Goal: Task Accomplishment & Management: Manage account settings

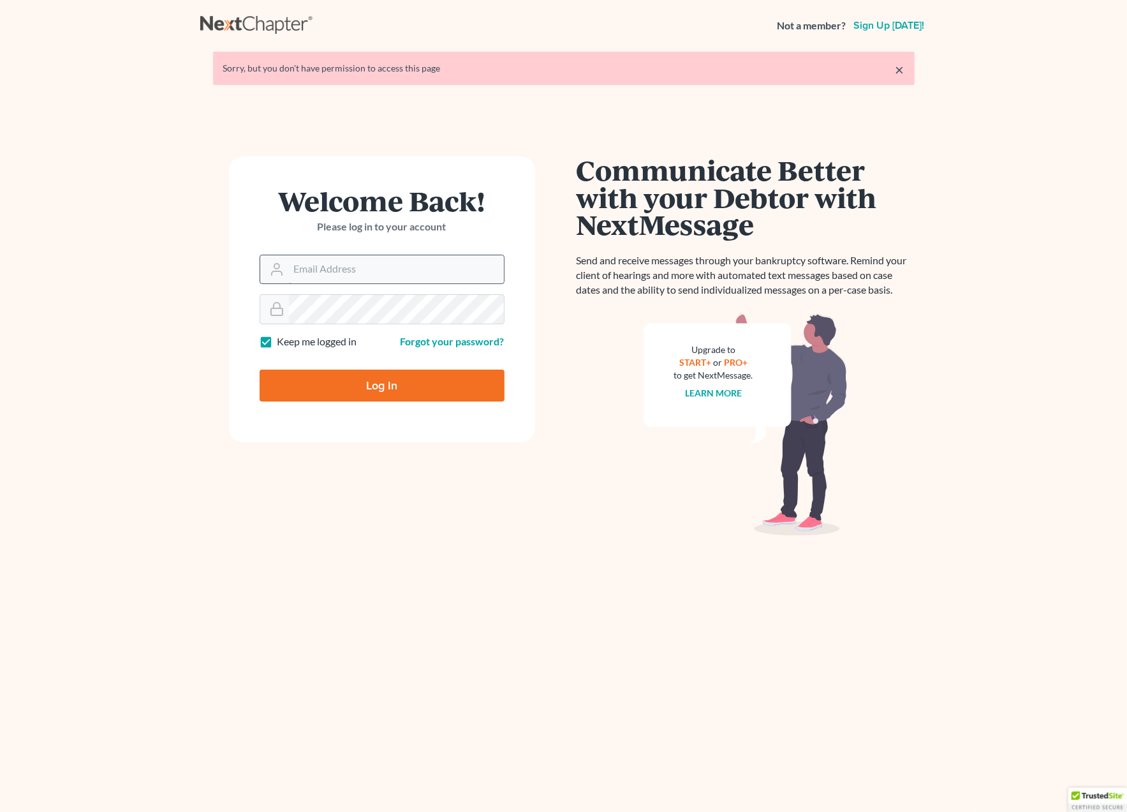
click at [332, 274] on input "Email Address" at bounding box center [396, 269] width 215 height 28
type input "[EMAIL_ADDRESS][DOMAIN_NAME]"
click at [365, 385] on input "Log In" at bounding box center [382, 385] width 245 height 32
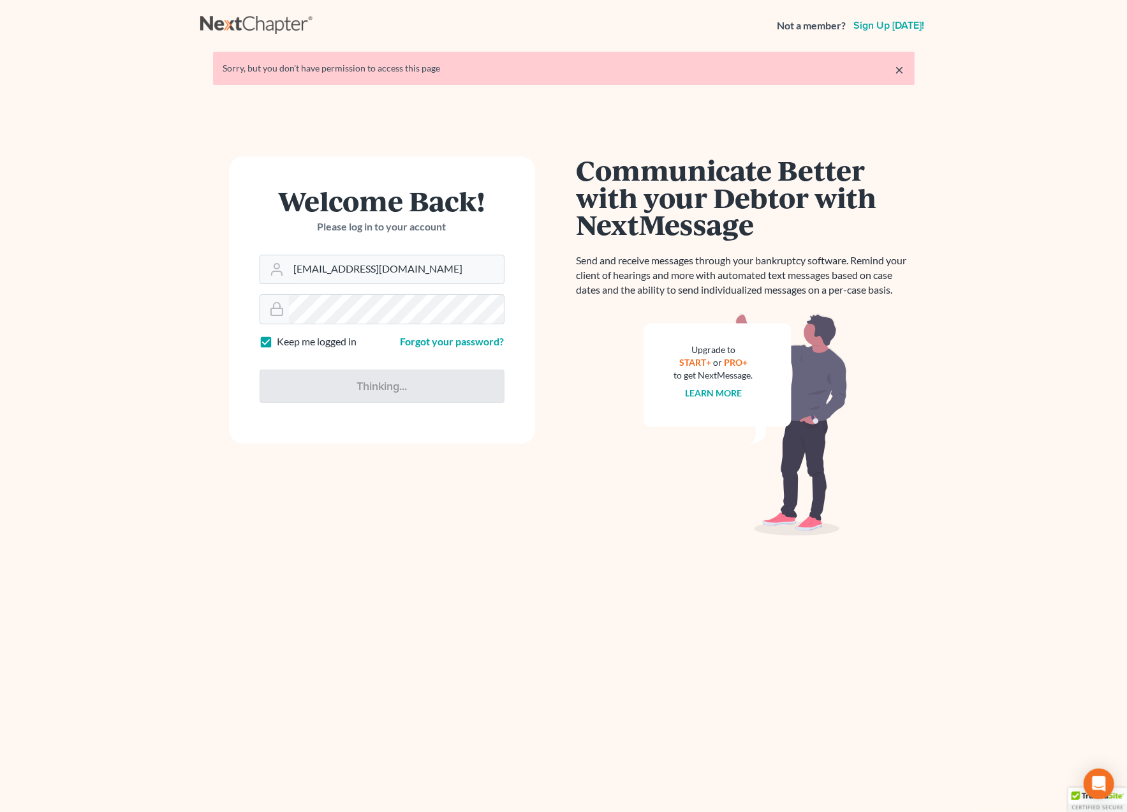
type input "Thinking..."
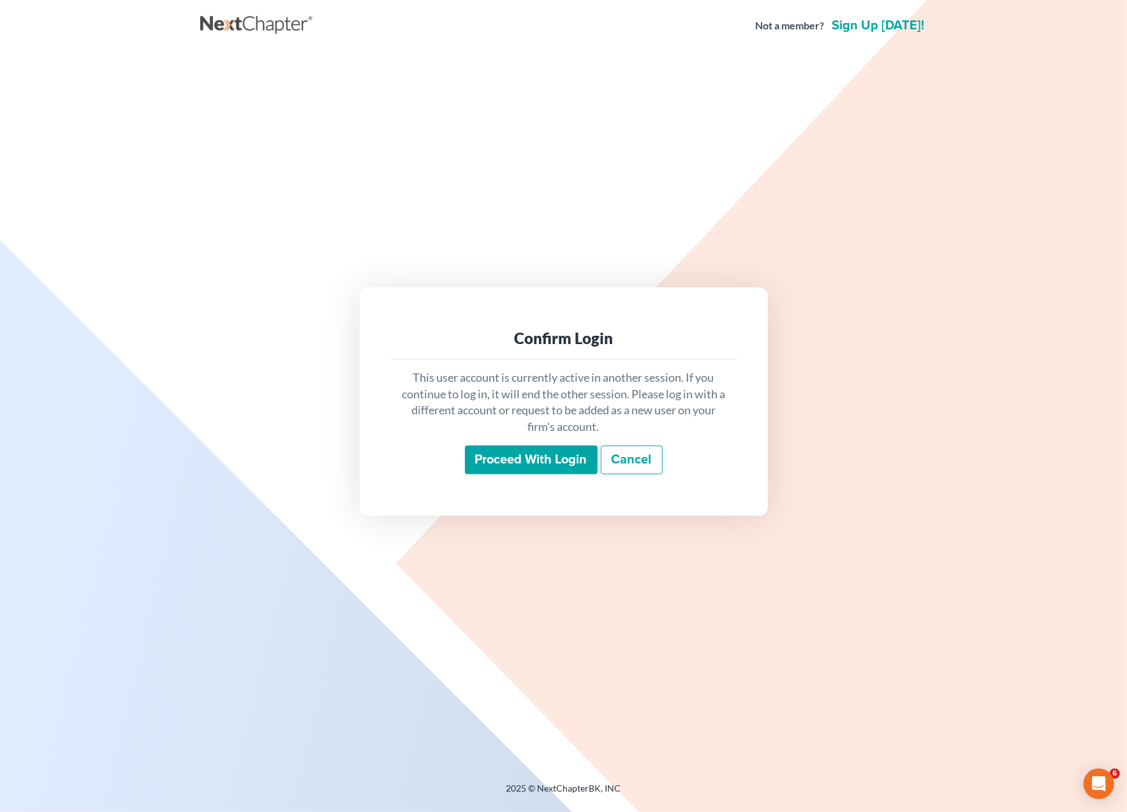
click at [529, 461] on input "Proceed with login" at bounding box center [531, 459] width 133 height 29
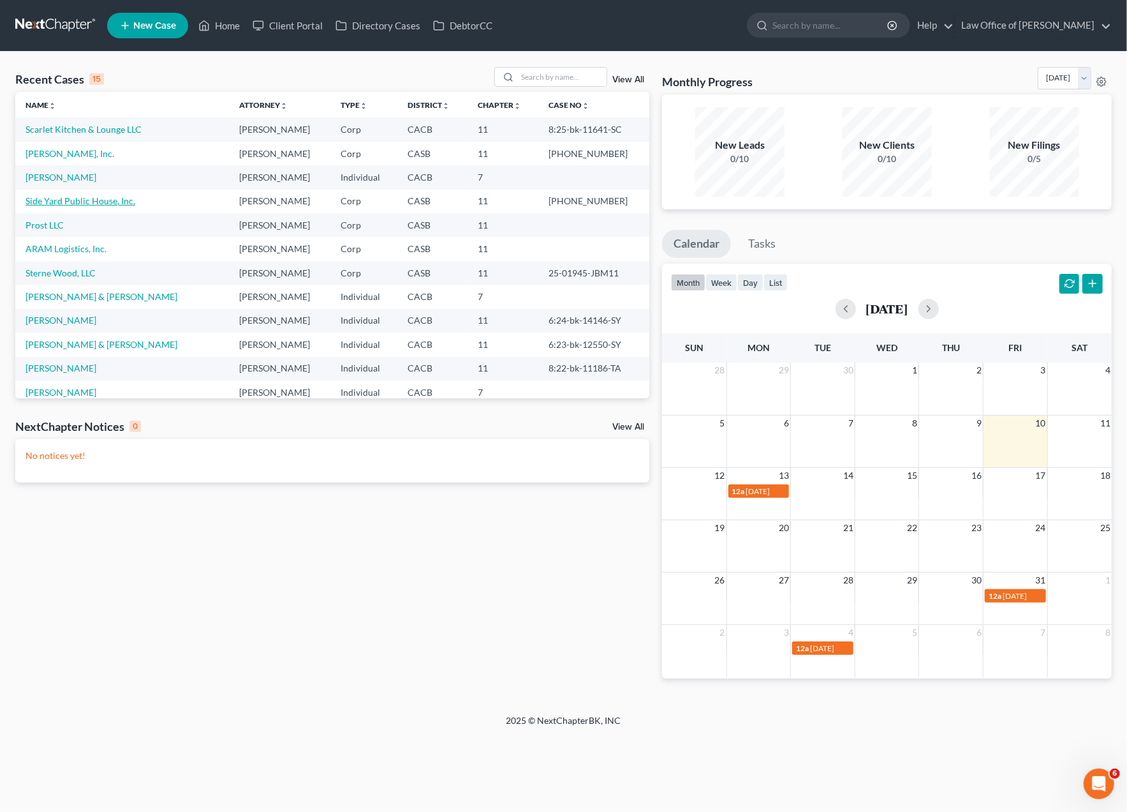
click at [61, 202] on link "Side Yard Public House, Inc." at bounding box center [81, 200] width 110 height 11
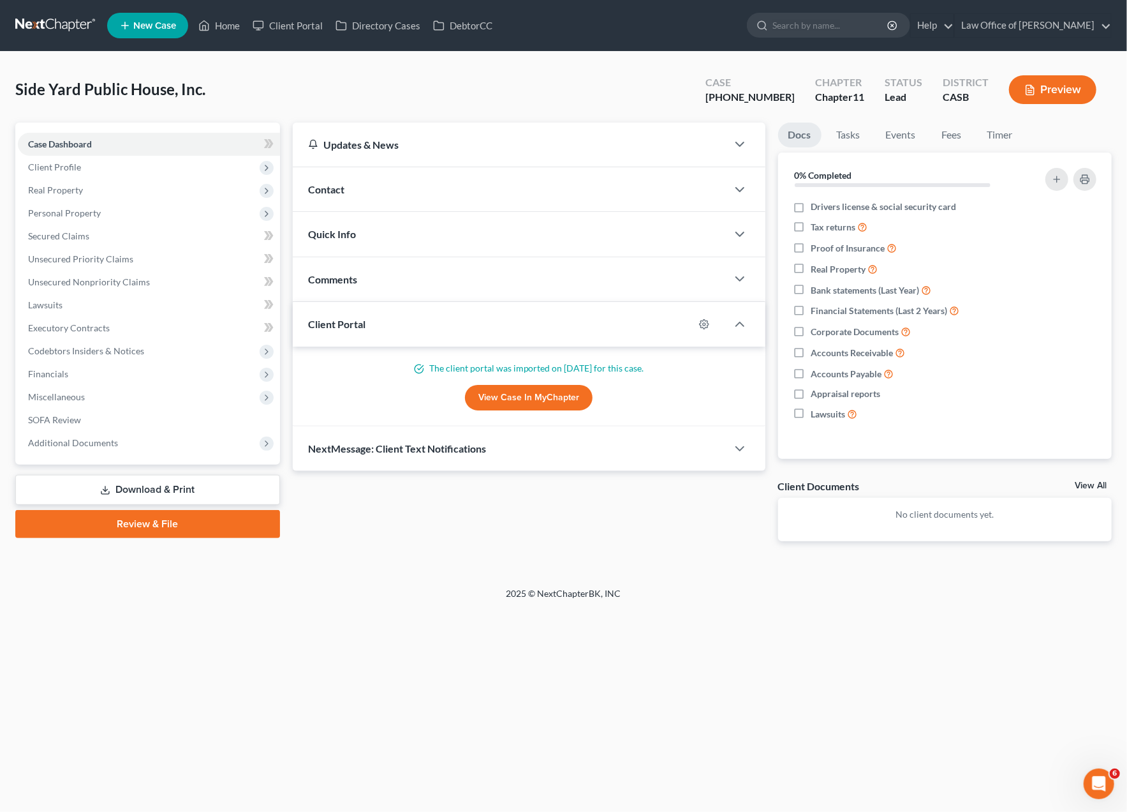
click at [369, 322] on div "Client Portal" at bounding box center [493, 324] width 401 height 44
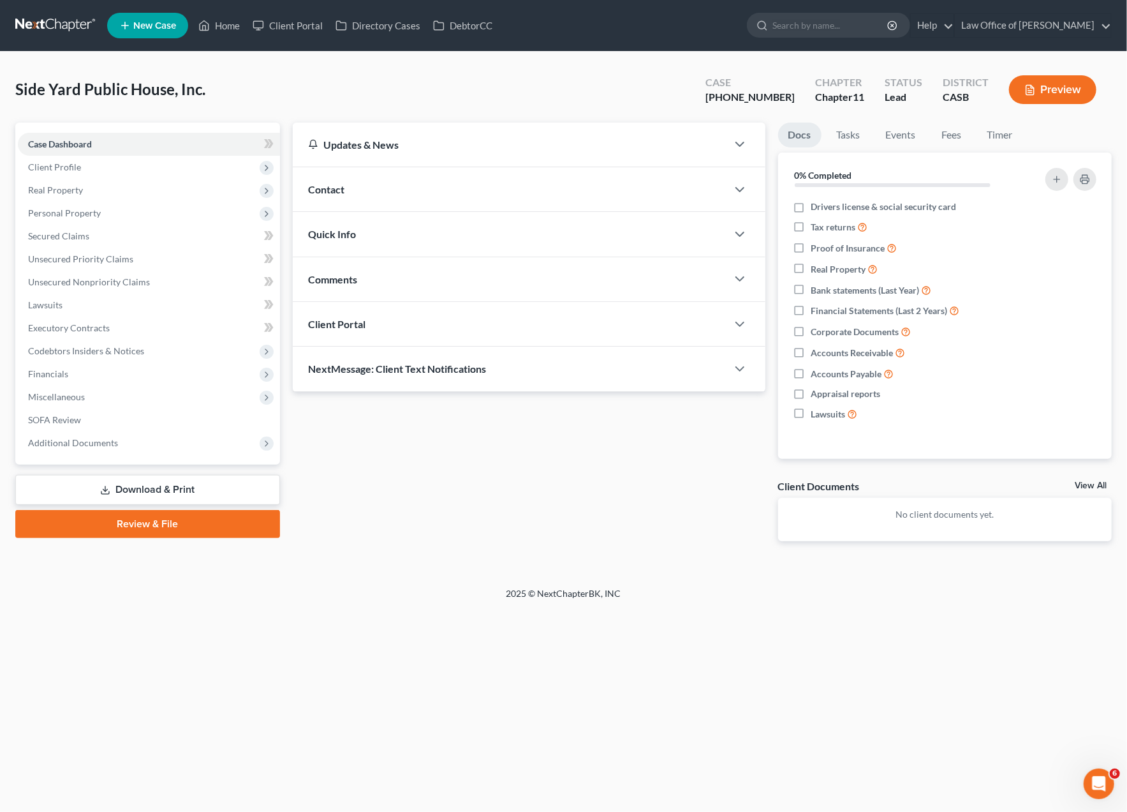
click at [369, 322] on div "Client Portal" at bounding box center [510, 324] width 434 height 44
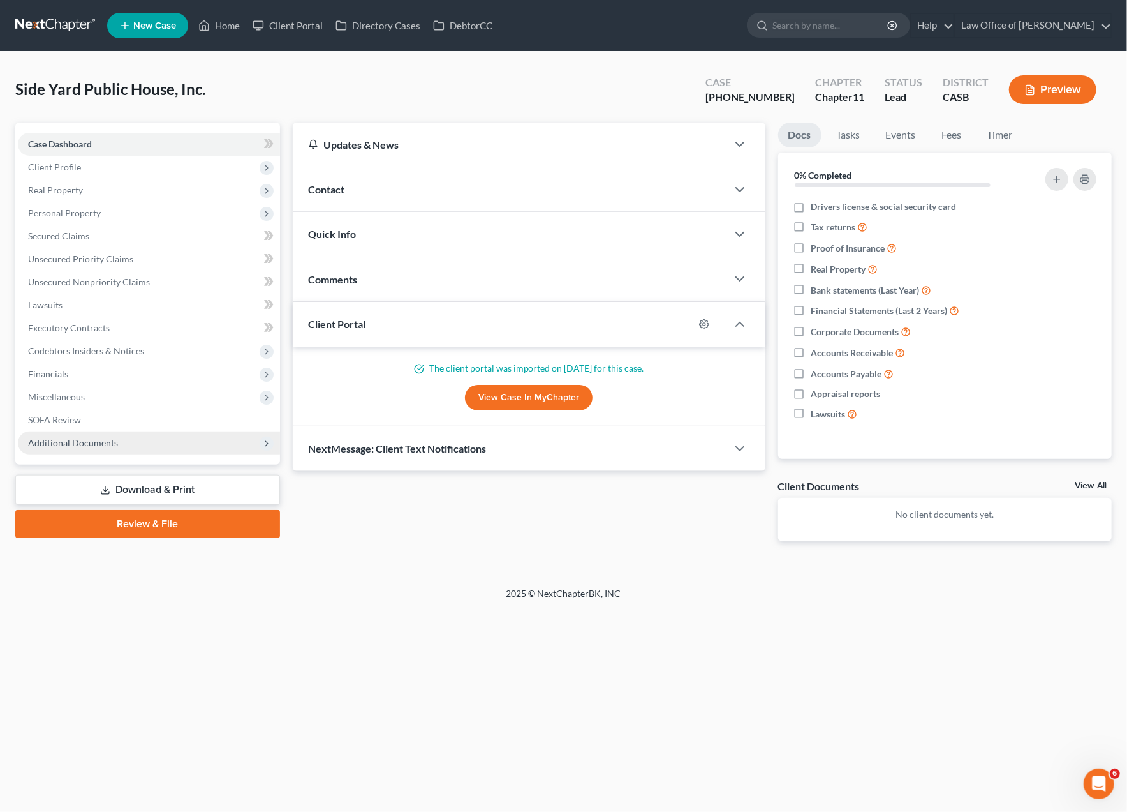
click at [62, 444] on span "Additional Documents" at bounding box center [73, 442] width 90 height 11
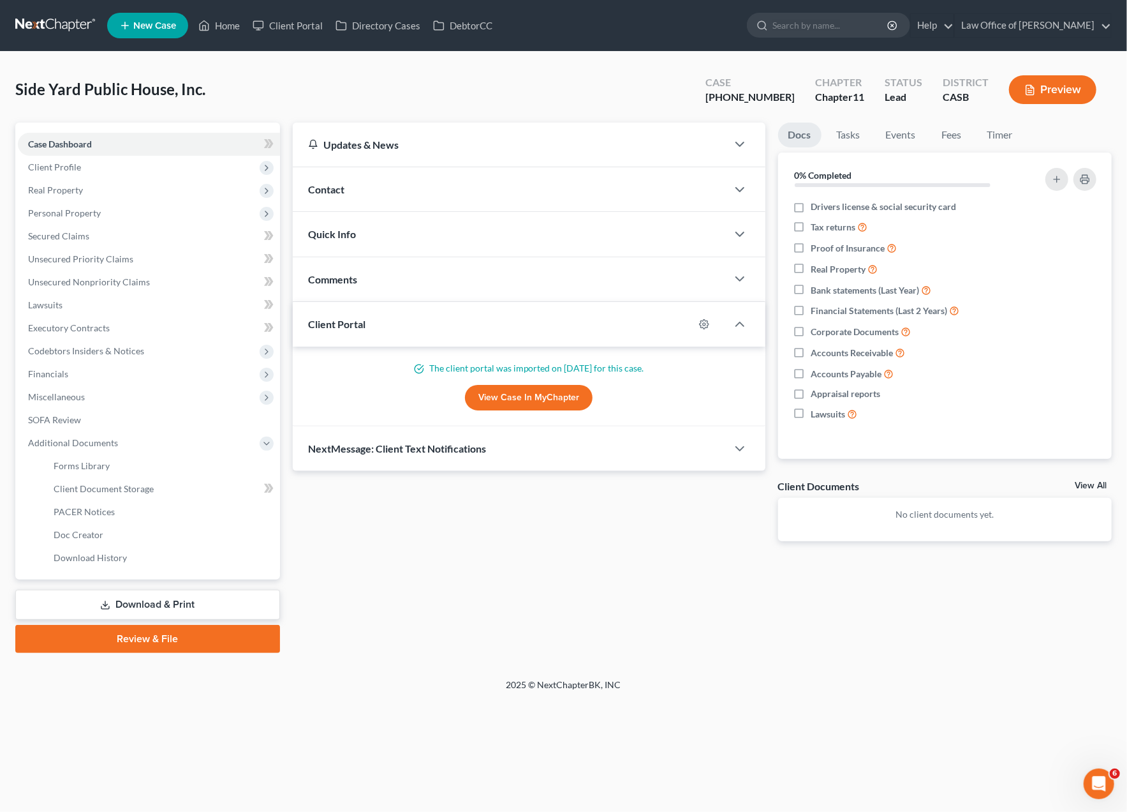
click at [456, 645] on div "Updates & News × California Southern District Notes: Take a look at NextChapter…" at bounding box center [702, 387] width 832 height 530
click at [302, 25] on link "Client Portal" at bounding box center [287, 25] width 83 height 23
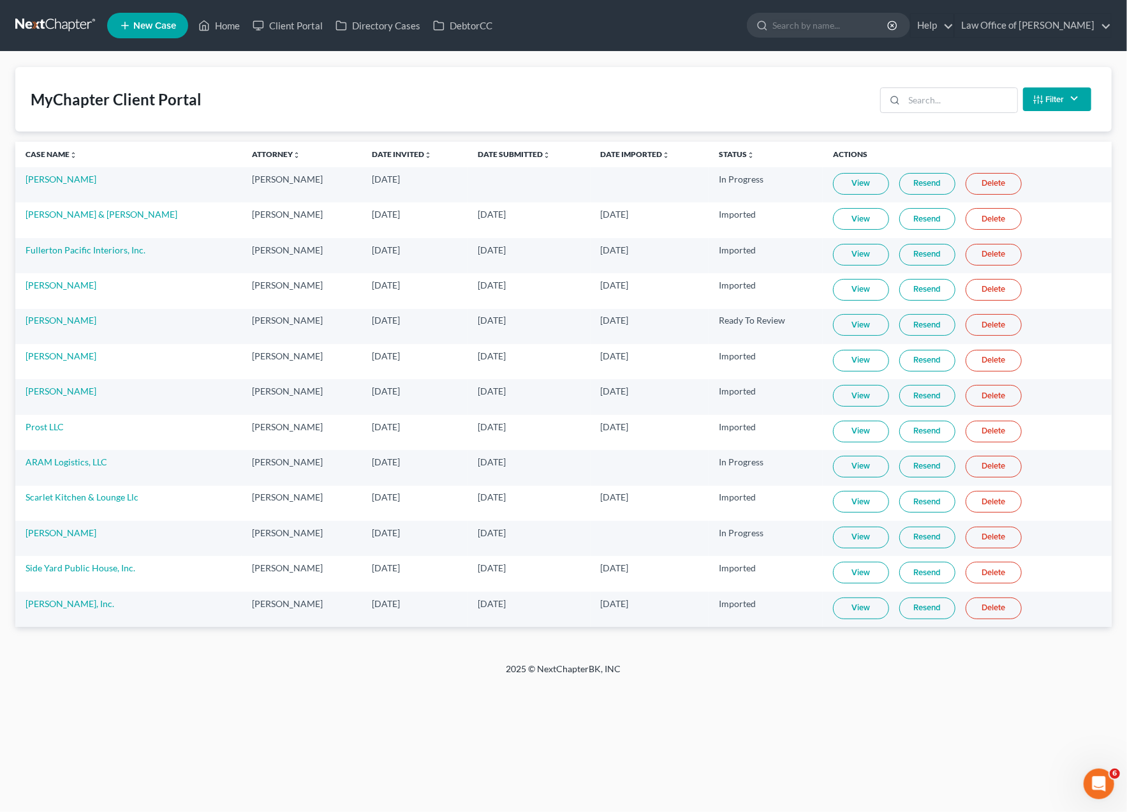
click at [59, 570] on td "Side Yard Public House, Inc." at bounding box center [128, 573] width 226 height 35
click at [59, 569] on td "Side Yard Public House, Inc." at bounding box center [128, 573] width 226 height 35
click at [59, 566] on link "Side Yard Public House, Inc." at bounding box center [81, 567] width 110 height 11
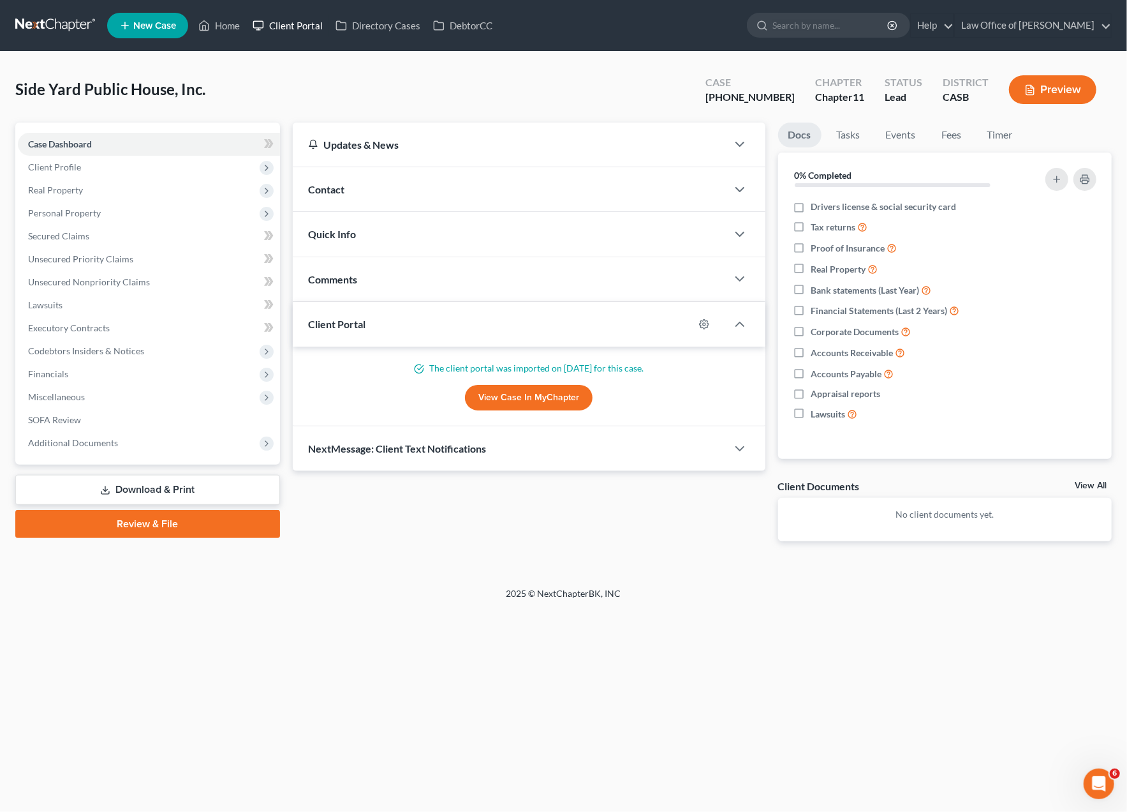
click at [281, 26] on link "Client Portal" at bounding box center [287, 25] width 83 height 23
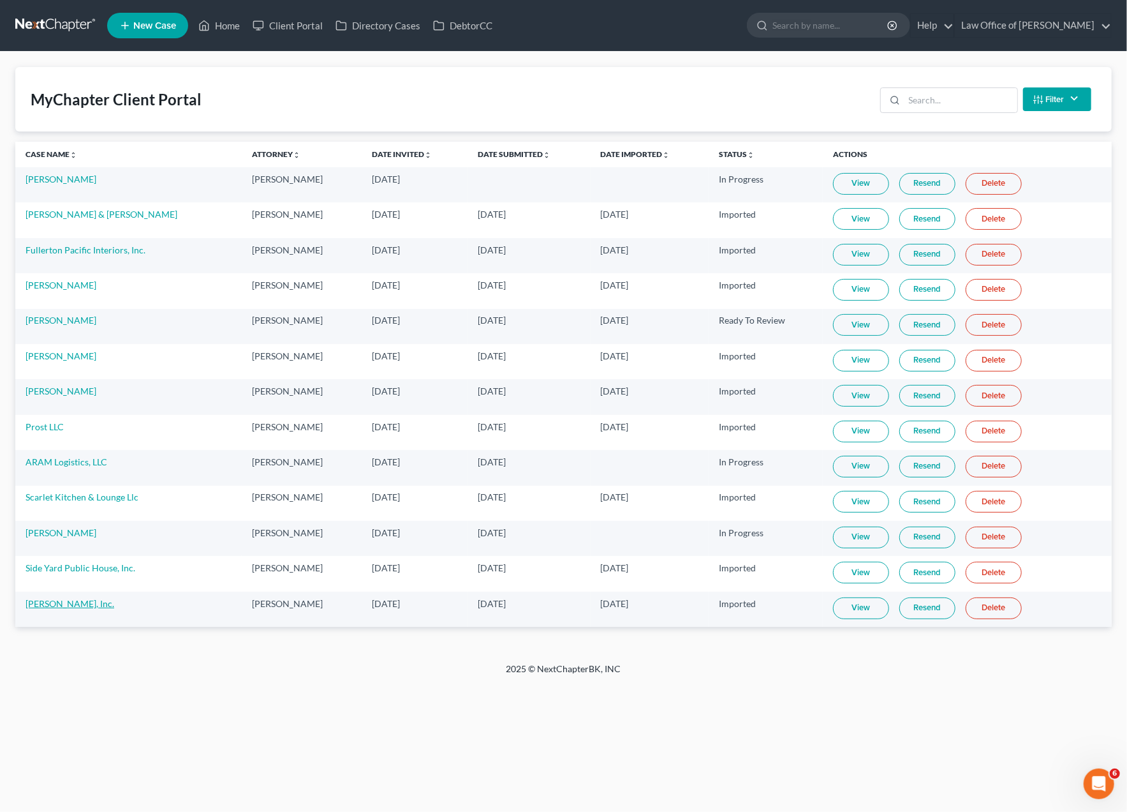
click at [49, 601] on link "Milovan, Inc." at bounding box center [70, 603] width 89 height 11
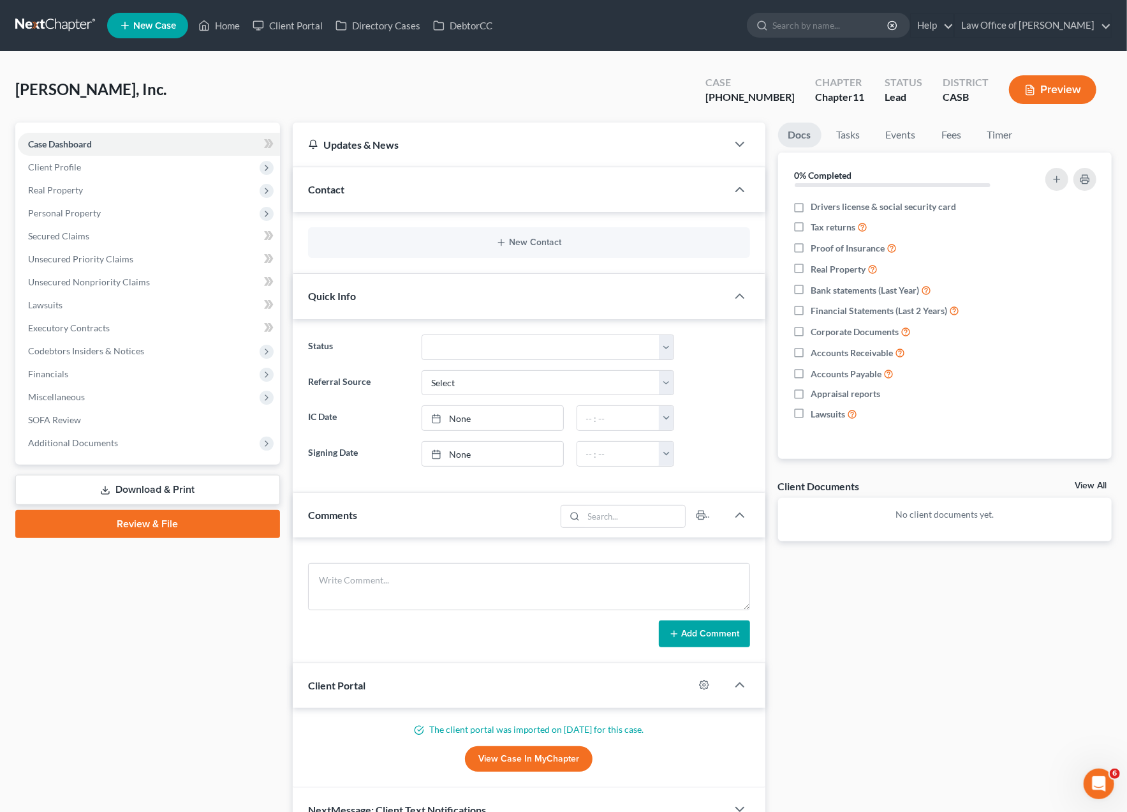
click at [881, 764] on div "Docs Tasks Events Fees Timer 0% Completed Nothing here yet! Drivers license & s…" at bounding box center [945, 476] width 346 height 709
click at [59, 664] on div "Case Dashboard Payments Invoices Payments Payments Credit Report Client Profile" at bounding box center [148, 476] width 278 height 709
click at [115, 663] on div "Case Dashboard Payments Invoices Payments Payments Credit Report Client Profile" at bounding box center [148, 476] width 278 height 709
